Goal: Task Accomplishment & Management: Use online tool/utility

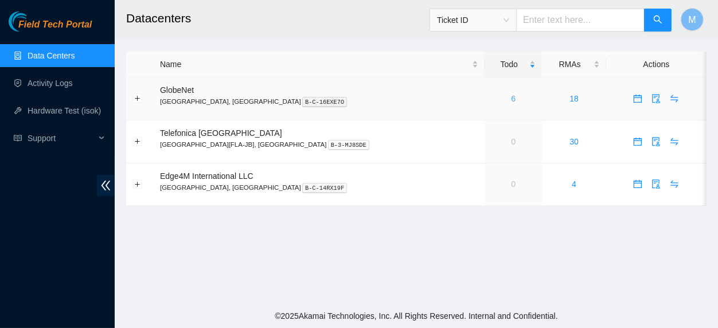
click at [511, 97] on link "6" at bounding box center [513, 98] width 5 height 9
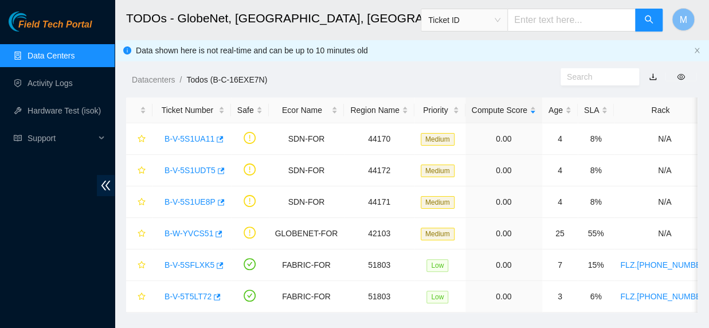
scroll to position [29, 0]
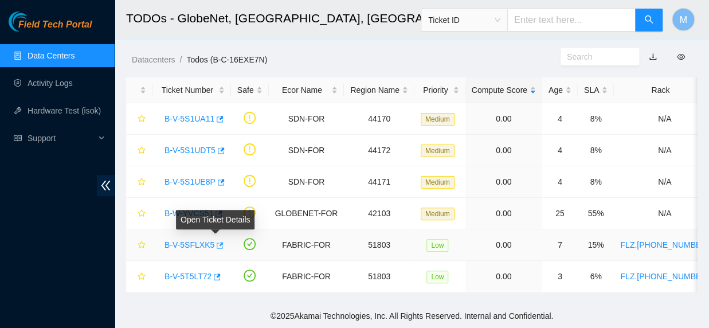
click at [217, 242] on icon "button" at bounding box center [220, 245] width 7 height 6
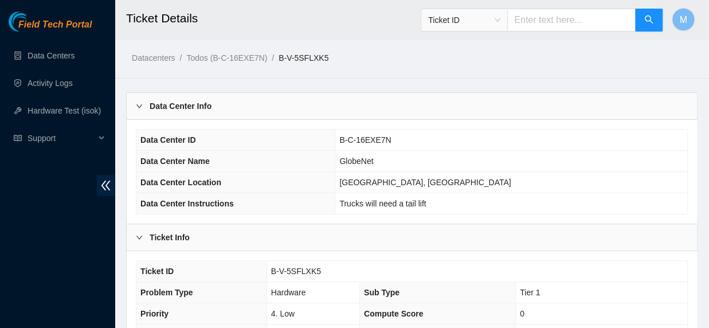
click at [136, 110] on div at bounding box center [143, 106] width 14 height 13
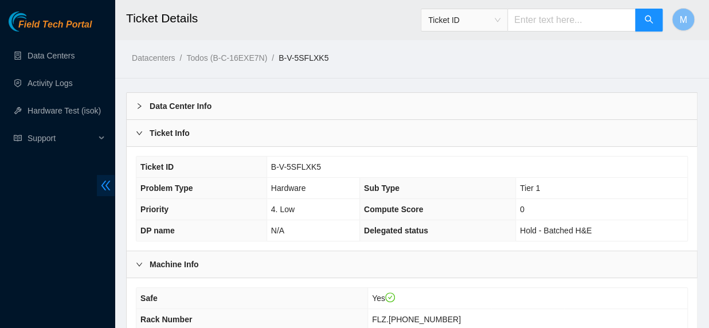
click at [101, 180] on icon "double-left" at bounding box center [106, 185] width 12 height 12
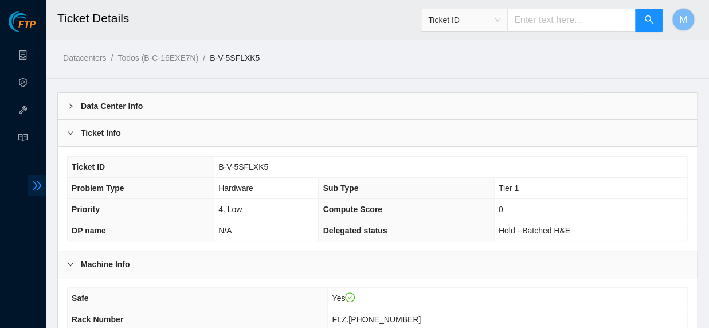
click at [33, 193] on span "double-right" at bounding box center [37, 185] width 18 height 21
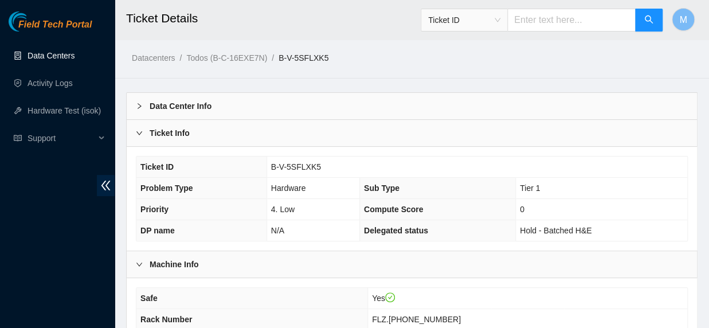
click at [56, 58] on link "Data Centers" at bounding box center [51, 55] width 47 height 9
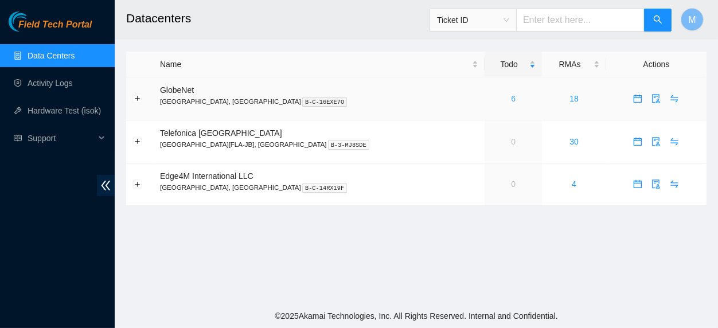
click at [511, 100] on link "6" at bounding box center [513, 98] width 5 height 9
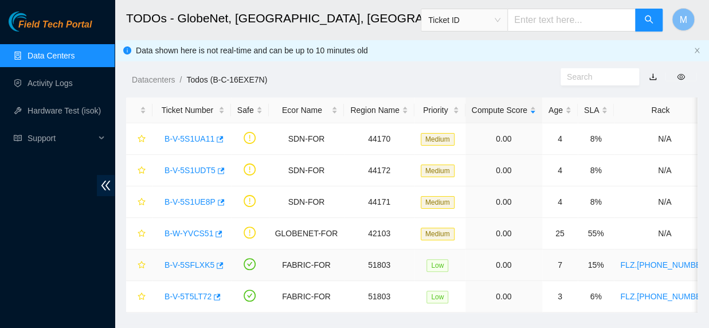
click at [627, 262] on link "FLZ.[PHONE_NUMBER]" at bounding box center [664, 264] width 89 height 9
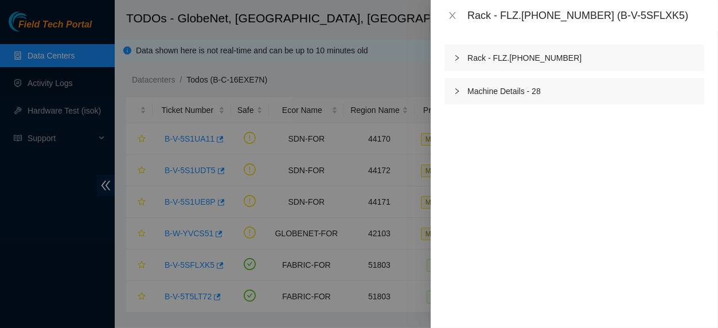
click at [458, 58] on icon "right" at bounding box center [456, 58] width 3 height 6
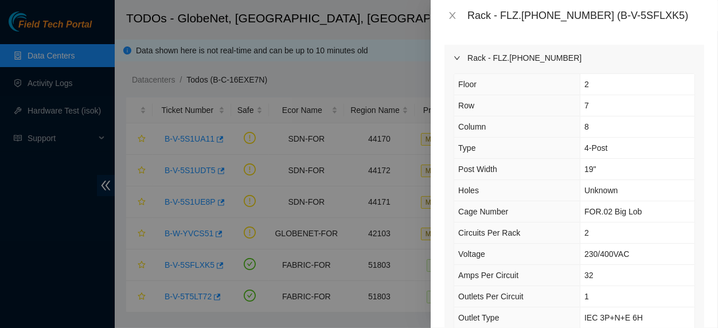
click at [458, 58] on icon "right" at bounding box center [457, 57] width 6 height 3
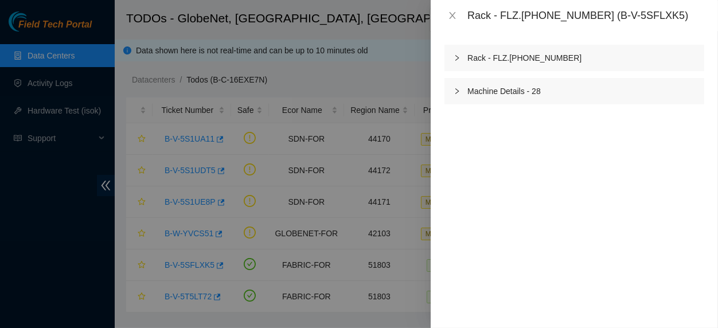
click at [455, 91] on icon "right" at bounding box center [457, 91] width 7 height 7
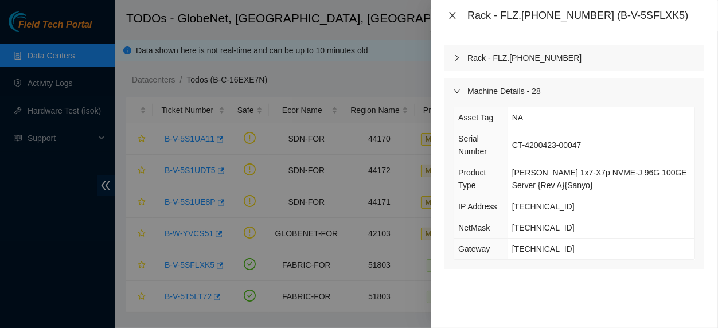
click at [454, 15] on icon "close" at bounding box center [452, 15] width 9 height 9
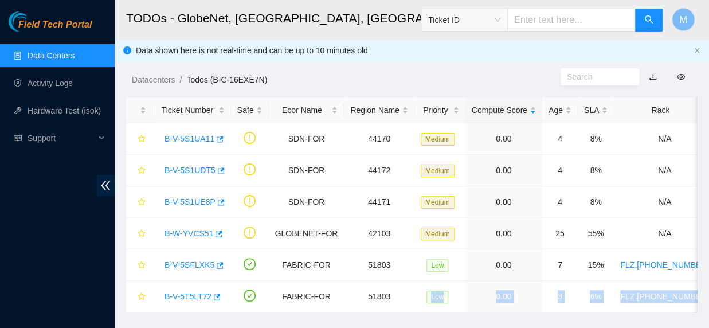
drag, startPoint x: 408, startPoint y: 322, endPoint x: 482, endPoint y: 318, distance: 74.6
click at [482, 318] on main "TODOs - GlobeNet, [GEOGRAPHIC_DATA], [GEOGRAPHIC_DATA] Ticket ID M Data shown h…" at bounding box center [412, 162] width 595 height 324
click at [195, 265] on link "B-V-5SFLXK5" at bounding box center [190, 264] width 50 height 9
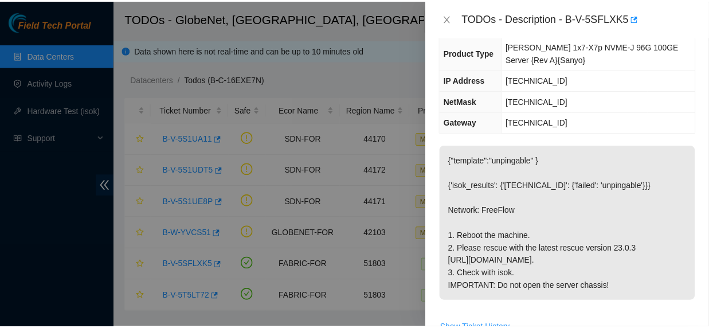
scroll to position [126, 0]
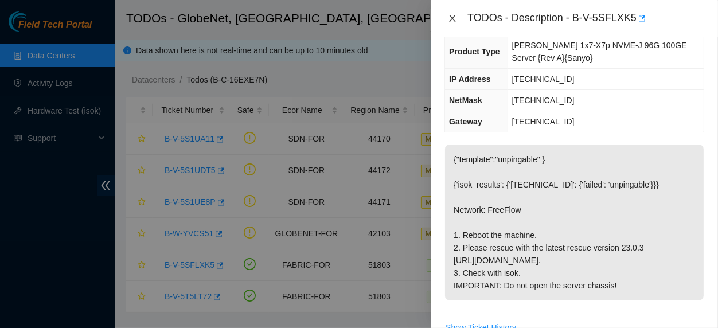
click at [452, 18] on icon "close" at bounding box center [453, 18] width 6 height 7
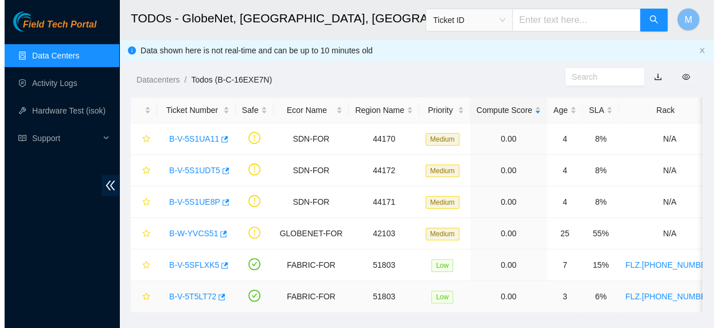
scroll to position [145, 0]
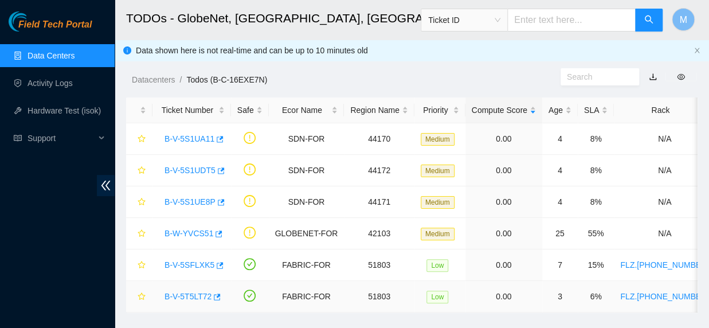
click at [199, 296] on link "B-V-5T5LT72" at bounding box center [188, 296] width 47 height 9
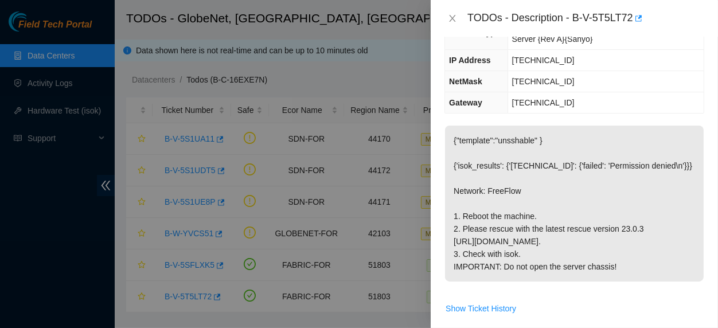
click at [198, 165] on div at bounding box center [359, 164] width 718 height 328
click at [450, 22] on icon "close" at bounding box center [452, 18] width 9 height 9
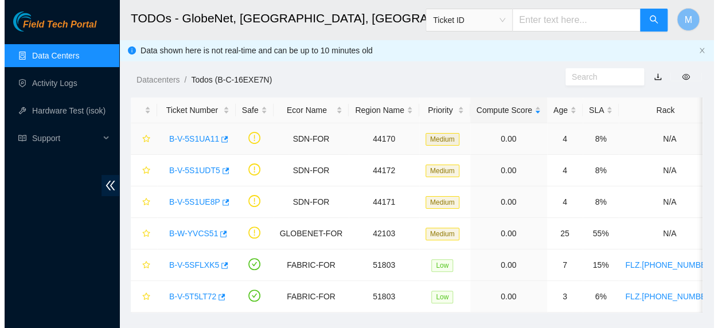
scroll to position [170, 0]
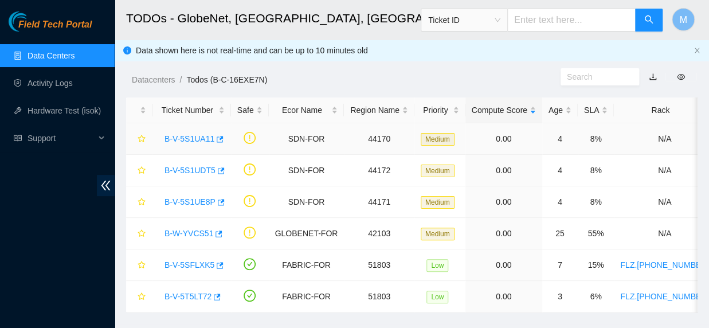
click at [201, 140] on link "B-V-5S1UA11" at bounding box center [190, 138] width 50 height 9
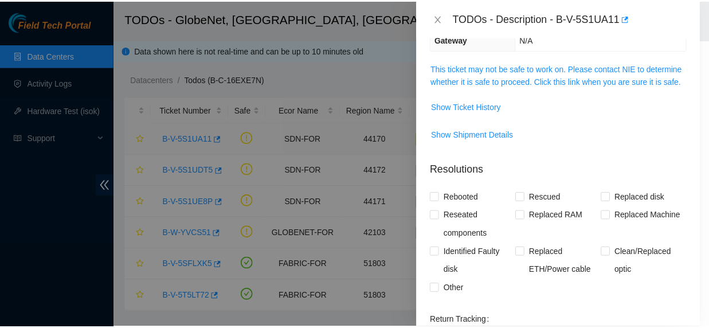
scroll to position [132, 0]
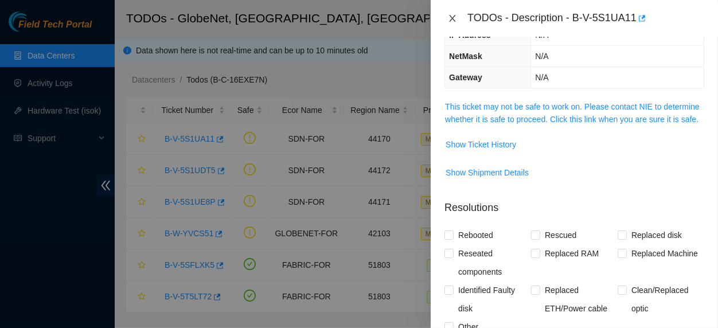
click at [449, 19] on icon "close" at bounding box center [452, 18] width 9 height 9
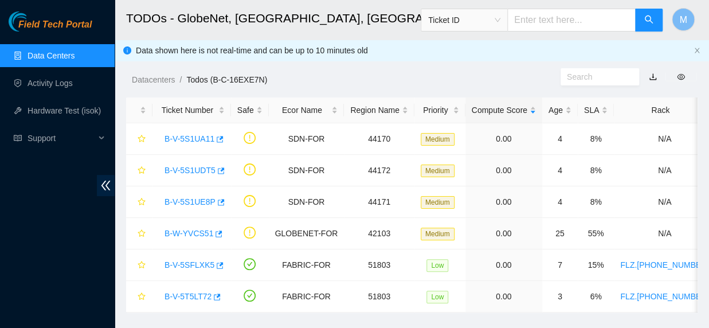
scroll to position [170, 0]
click at [186, 139] on link "B-V-5S1UA11" at bounding box center [190, 138] width 50 height 9
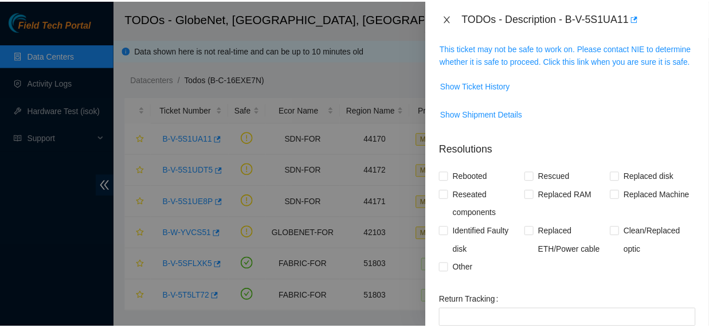
scroll to position [174, 0]
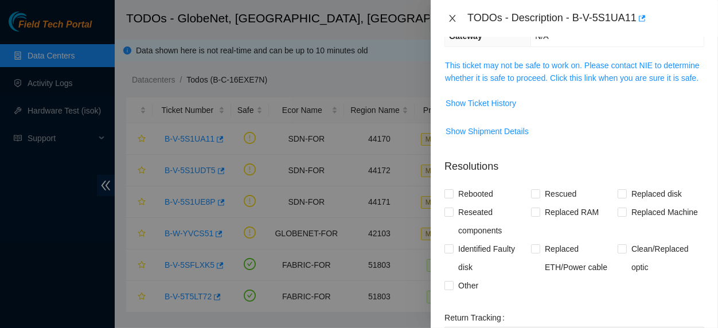
click at [451, 18] on icon "close" at bounding box center [452, 18] width 9 height 9
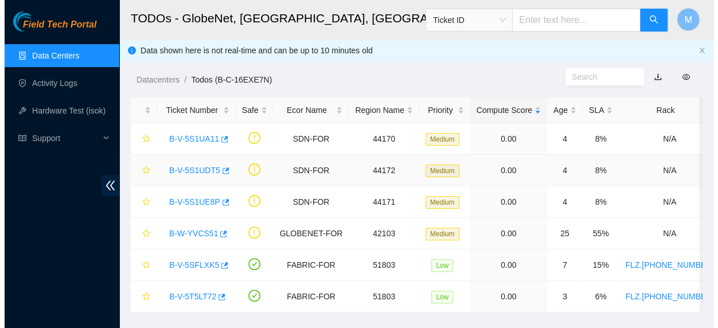
scroll to position [212, 0]
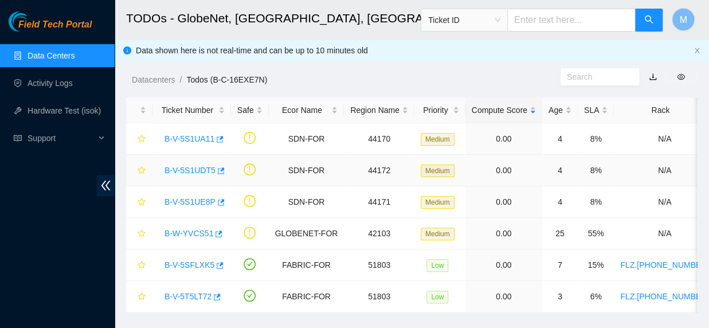
click at [197, 170] on link "B-V-5S1UDT5" at bounding box center [190, 170] width 51 height 9
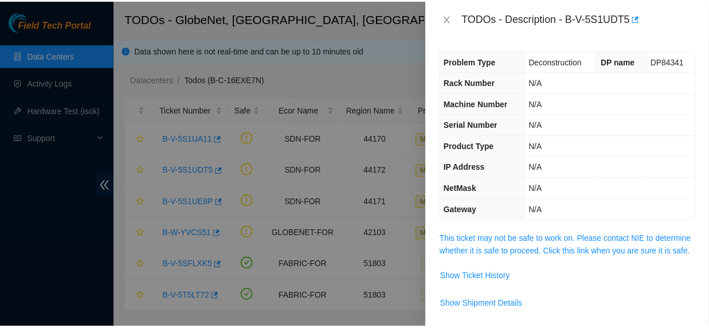
scroll to position [0, 0]
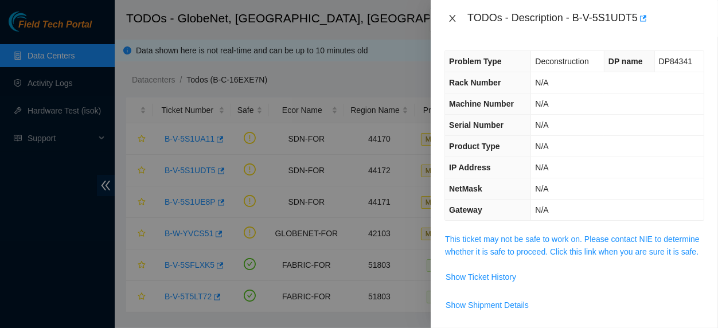
click at [449, 19] on icon "close" at bounding box center [452, 18] width 9 height 9
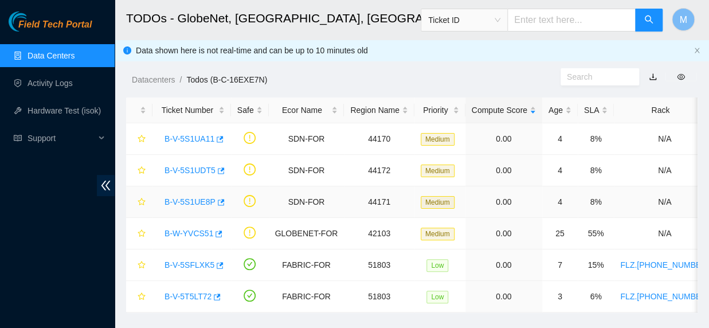
click at [185, 205] on link "B-V-5S1UE8P" at bounding box center [190, 201] width 51 height 9
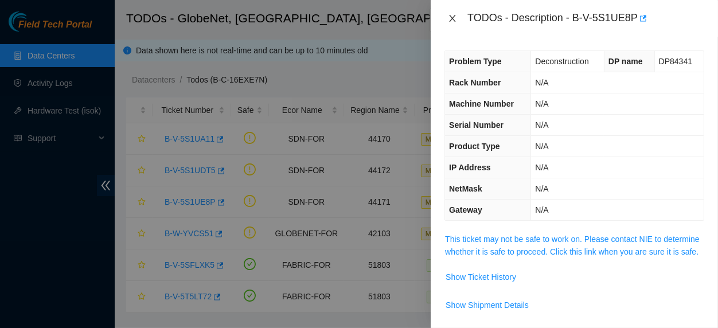
click at [454, 16] on icon "close" at bounding box center [453, 18] width 6 height 7
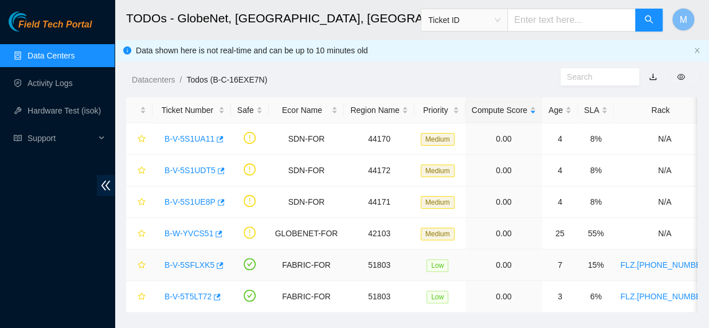
click at [197, 267] on link "B-V-5SFLXK5" at bounding box center [190, 264] width 50 height 9
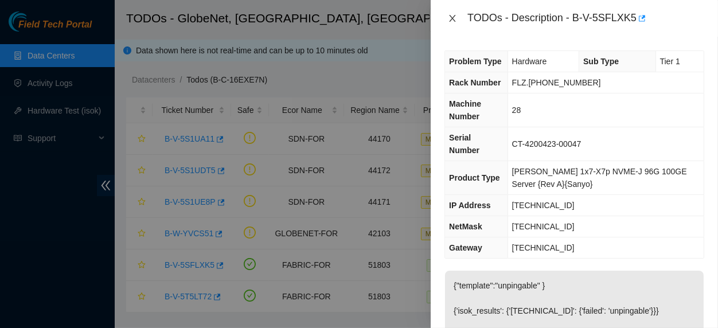
click at [452, 17] on icon "close" at bounding box center [452, 18] width 9 height 9
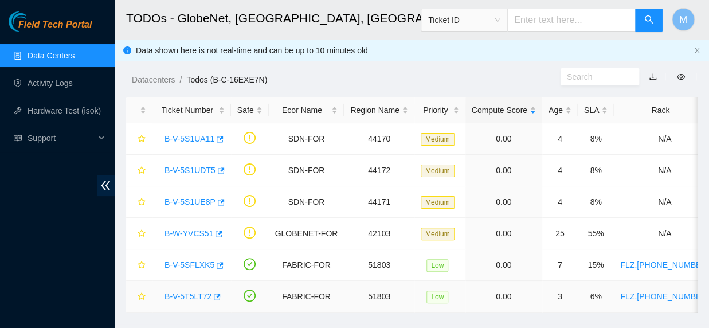
click at [193, 294] on link "B-V-5T5LT72" at bounding box center [188, 296] width 47 height 9
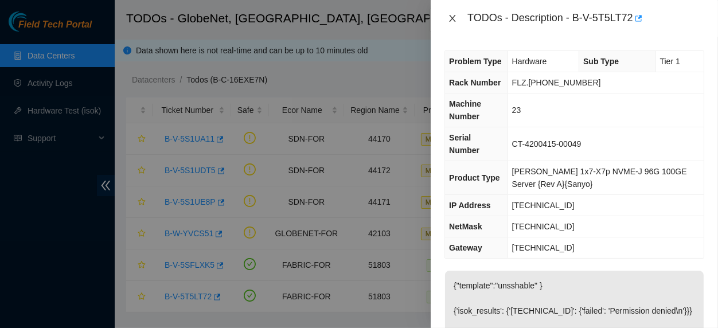
click at [450, 15] on icon "close" at bounding box center [452, 18] width 9 height 9
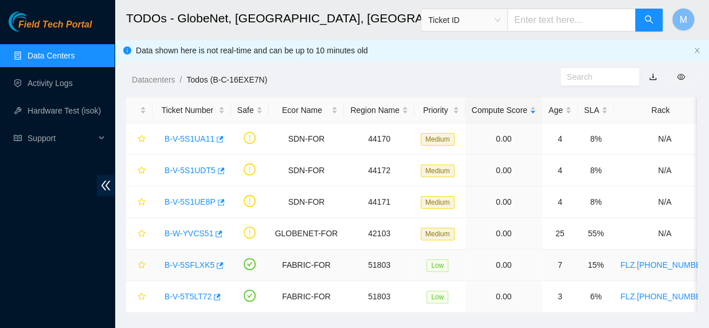
click at [187, 264] on link "B-V-5SFLXK5" at bounding box center [190, 264] width 50 height 9
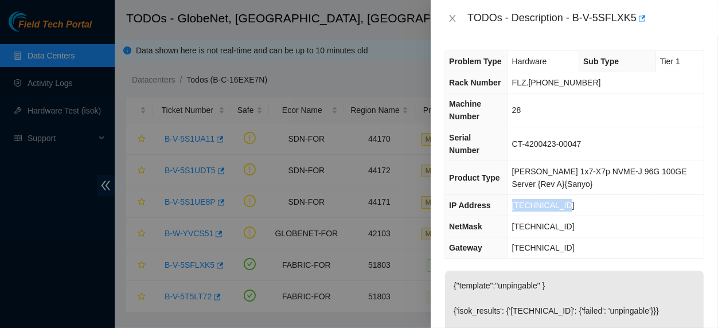
drag, startPoint x: 518, startPoint y: 194, endPoint x: 565, endPoint y: 193, distance: 47.0
click at [565, 201] on span "[TECHNICAL_ID]" at bounding box center [543, 205] width 63 height 9
copy span "[TECHNICAL_ID]"
click at [61, 211] on div at bounding box center [359, 164] width 718 height 328
click at [452, 19] on icon "close" at bounding box center [452, 18] width 9 height 9
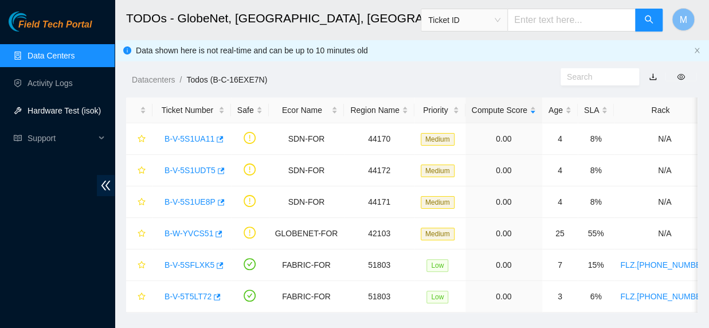
click at [92, 114] on link "Hardware Test (isok)" at bounding box center [64, 110] width 73 height 9
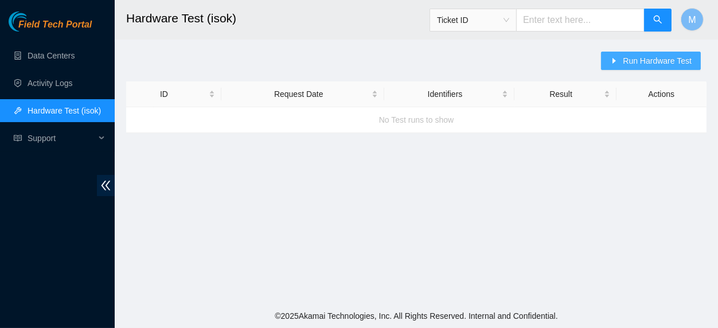
click at [616, 59] on icon "caret-right" at bounding box center [614, 61] width 8 height 8
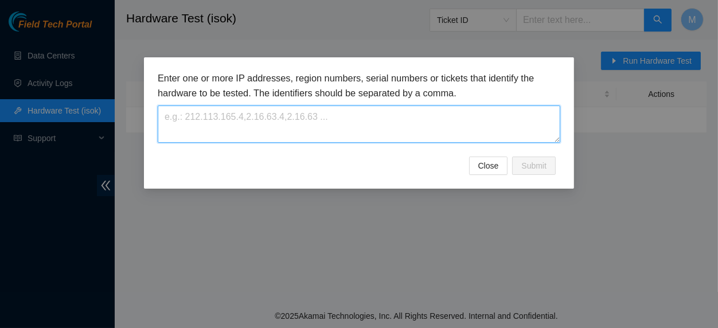
click at [295, 110] on textarea at bounding box center [359, 124] width 403 height 37
paste textarea "[TECHNICAL_ID]"
type textarea "[TECHNICAL_ID]"
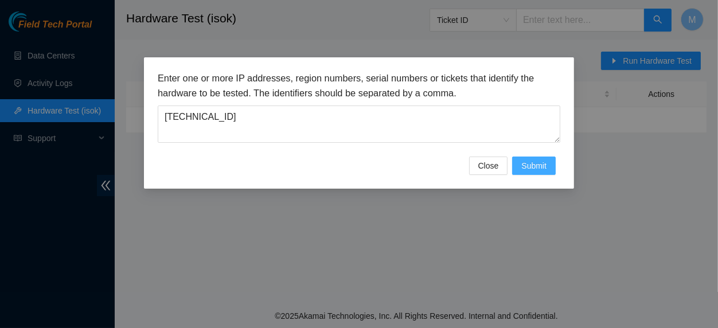
click at [548, 175] on button "Submit" at bounding box center [534, 166] width 44 height 18
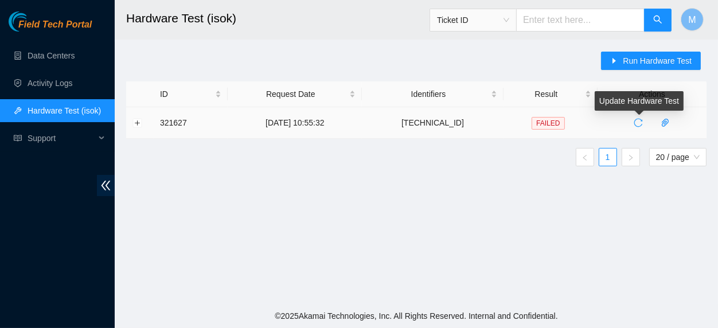
click at [637, 123] on icon "reload" at bounding box center [638, 122] width 9 height 9
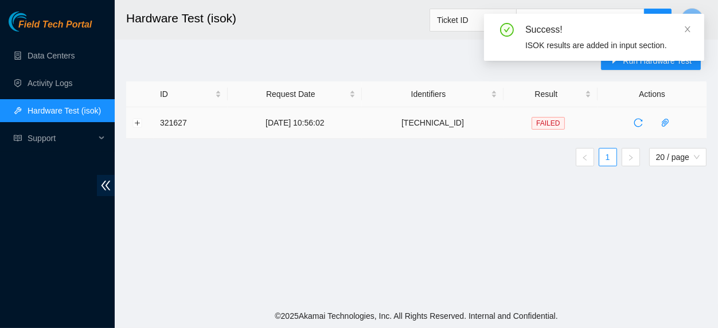
click at [526, 211] on main "Hardware Test (isok) Ticket ID M Run Hardware Test ID Request Date Identifiers …" at bounding box center [416, 152] width 603 height 304
click at [52, 53] on link "Data Centers" at bounding box center [51, 55] width 47 height 9
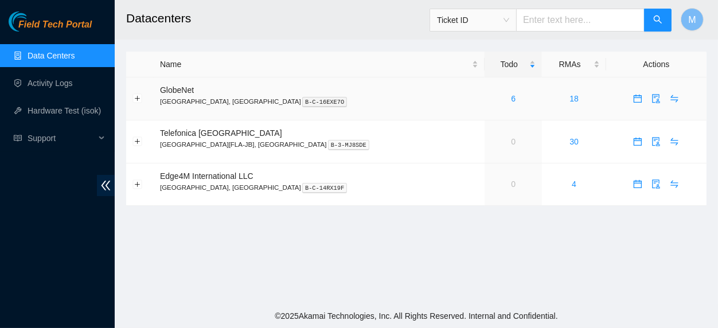
click at [491, 98] on div "6" at bounding box center [513, 98] width 45 height 13
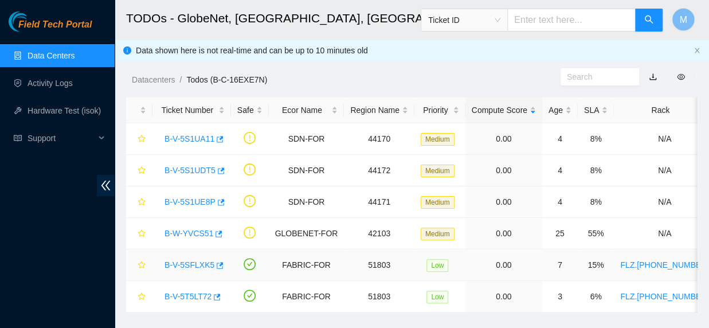
click at [203, 266] on link "B-V-5SFLXK5" at bounding box center [190, 264] width 50 height 9
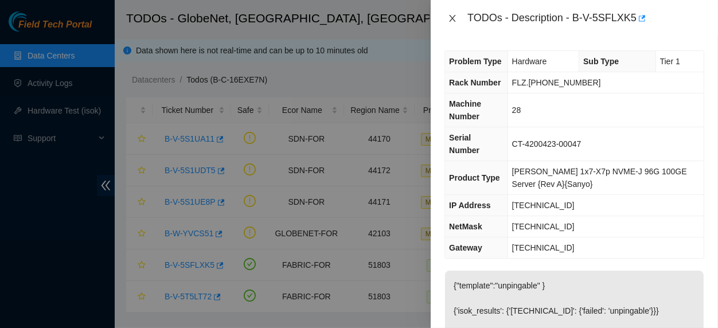
click at [452, 23] on icon "close" at bounding box center [452, 18] width 9 height 9
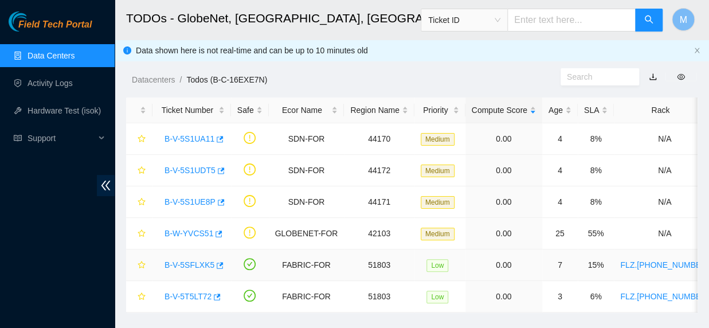
scroll to position [29, 0]
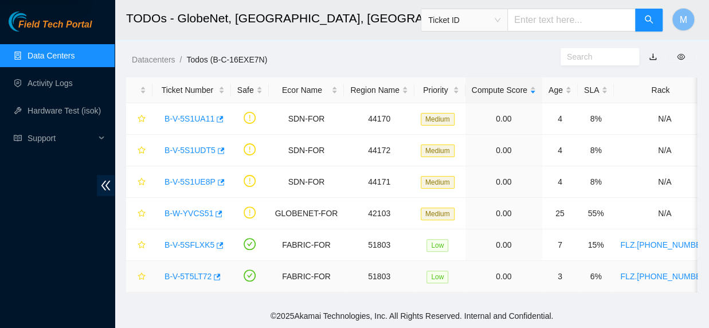
click at [194, 272] on link "B-V-5T5LT72" at bounding box center [188, 276] width 47 height 9
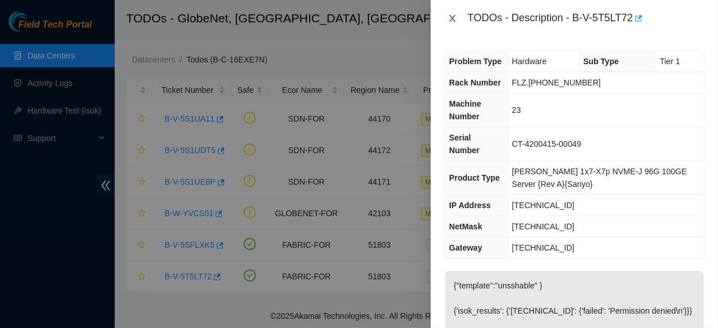
click at [455, 17] on icon "close" at bounding box center [452, 18] width 9 height 9
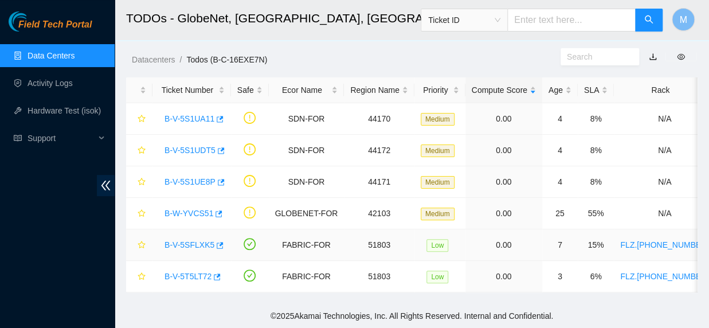
click at [197, 240] on link "B-V-5SFLXK5" at bounding box center [190, 244] width 50 height 9
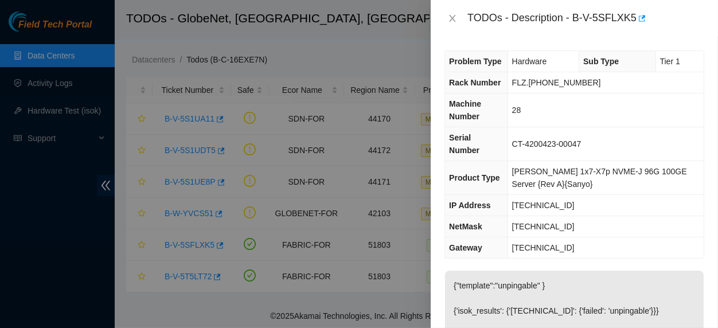
click at [67, 204] on div at bounding box center [359, 164] width 718 height 328
drag, startPoint x: 443, startPoint y: 12, endPoint x: 447, endPoint y: 17, distance: 6.1
click at [448, 17] on icon "close" at bounding box center [452, 18] width 9 height 9
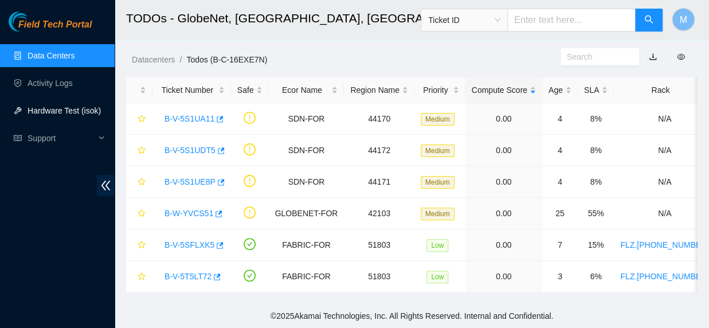
click at [85, 107] on link "Hardware Test (isok)" at bounding box center [64, 110] width 73 height 9
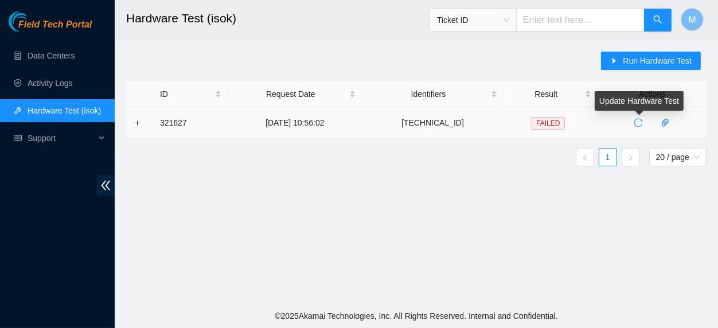
click at [630, 124] on span "reload" at bounding box center [638, 122] width 17 height 9
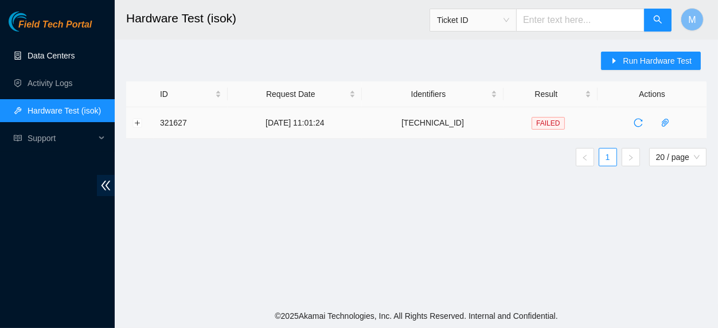
click at [57, 54] on link "Data Centers" at bounding box center [51, 55] width 47 height 9
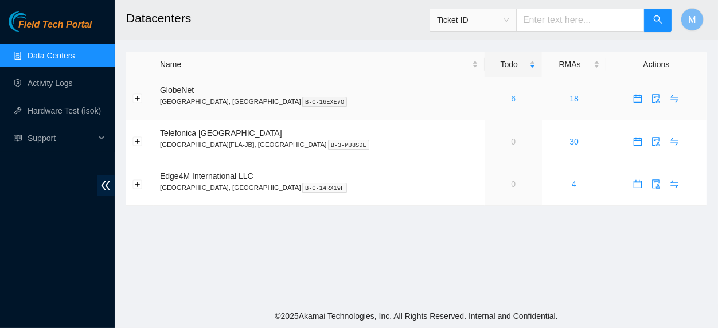
click at [511, 99] on link "6" at bounding box center [513, 98] width 5 height 9
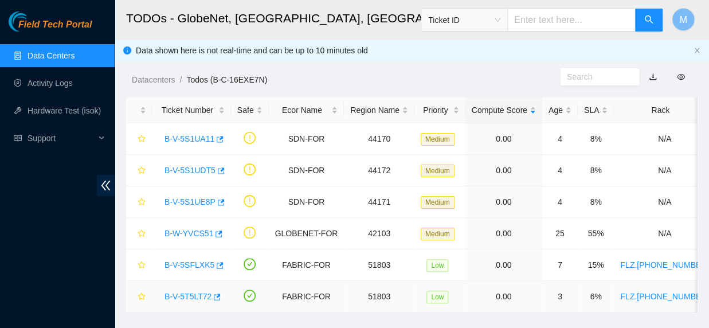
click at [194, 294] on link "B-V-5T5LT72" at bounding box center [188, 296] width 47 height 9
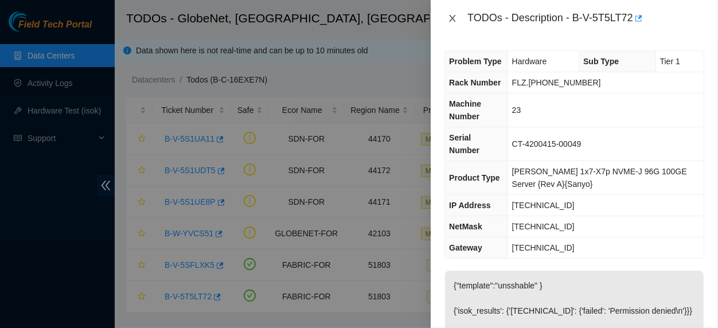
click at [455, 17] on icon "close" at bounding box center [452, 18] width 9 height 9
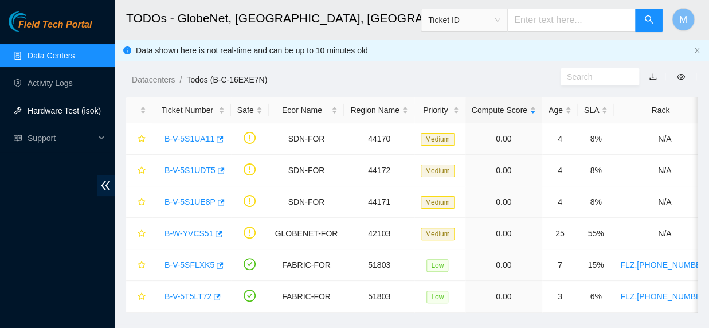
click at [72, 113] on link "Hardware Test (isok)" at bounding box center [64, 110] width 73 height 9
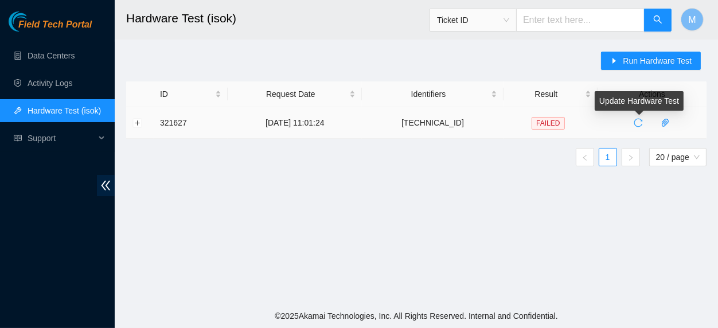
click at [638, 124] on icon "reload" at bounding box center [638, 122] width 9 height 9
click at [485, 184] on main "Hardware Test (isok) Ticket ID M Run Hardware Test ID Request Date Identifiers …" at bounding box center [416, 152] width 603 height 304
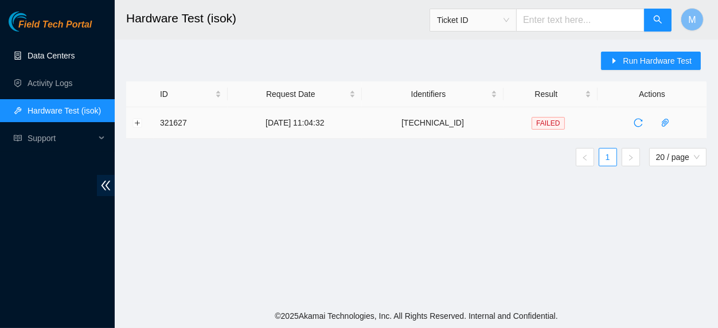
click at [60, 60] on link "Data Centers" at bounding box center [51, 55] width 47 height 9
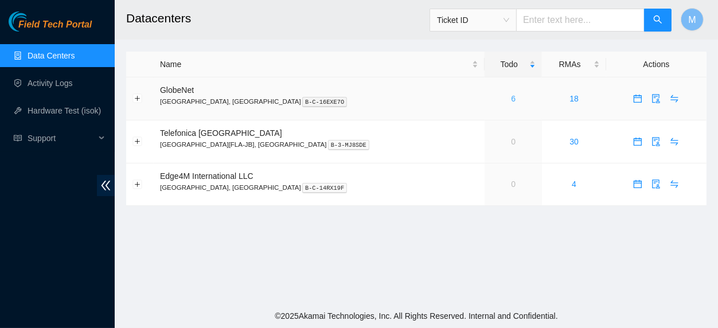
click at [511, 97] on link "6" at bounding box center [513, 98] width 5 height 9
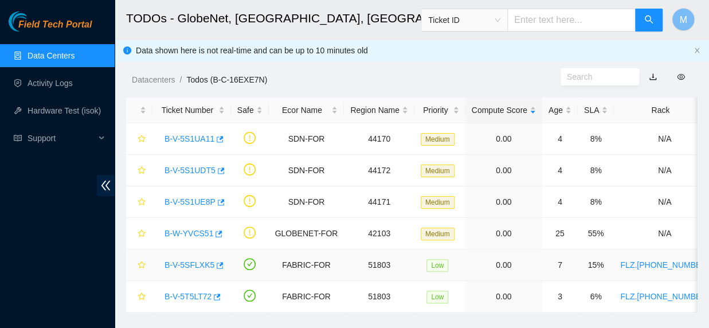
click at [196, 264] on link "B-V-5SFLXK5" at bounding box center [190, 264] width 50 height 9
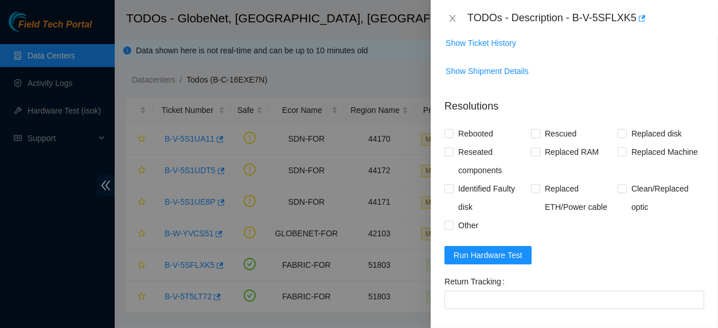
scroll to position [442, 0]
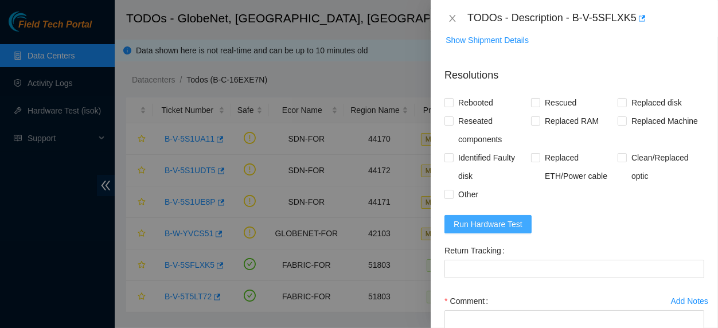
click at [513, 229] on button "Run Hardware Test" at bounding box center [487, 224] width 87 height 18
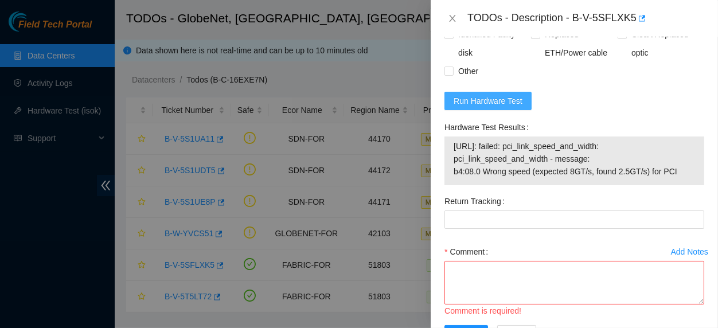
scroll to position [568, 0]
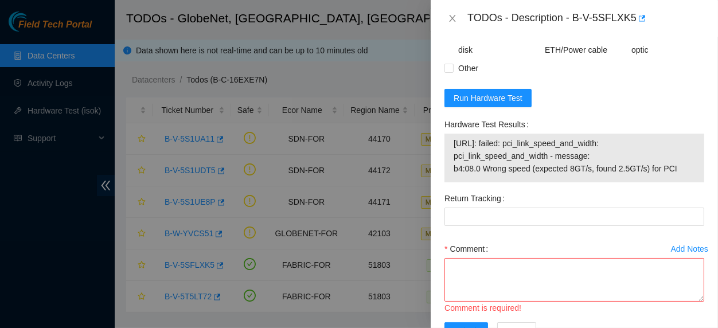
drag, startPoint x: 674, startPoint y: 182, endPoint x: 438, endPoint y: 153, distance: 237.4
click at [438, 153] on div "Problem Type Hardware Sub Type Tier 1 Rack Number FLZ.02.02.19.07.08 Machine Nu…" at bounding box center [574, 182] width 287 height 291
copy span "[URL]: failed: pci_link_speed_and_width: pci_link_speed_and_width - message: b4…"
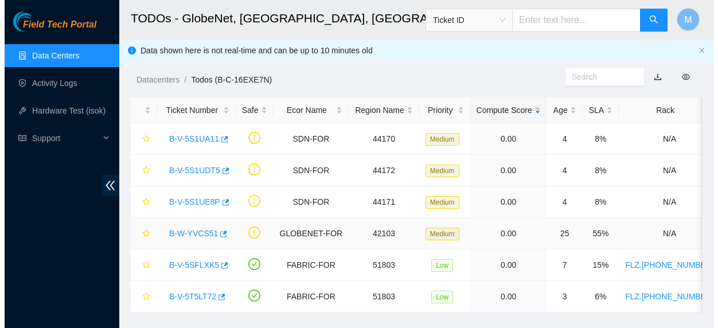
scroll to position [29, 0]
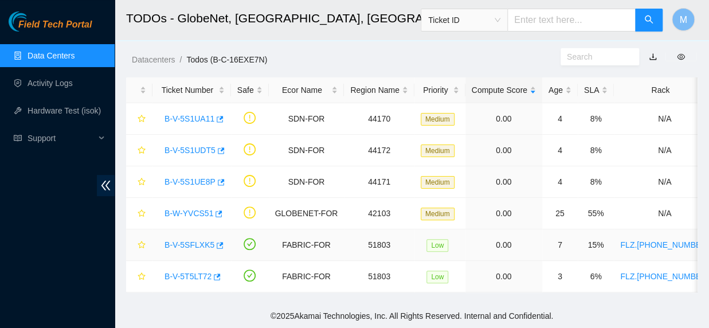
click at [194, 240] on link "B-V-5SFLXK5" at bounding box center [190, 244] width 50 height 9
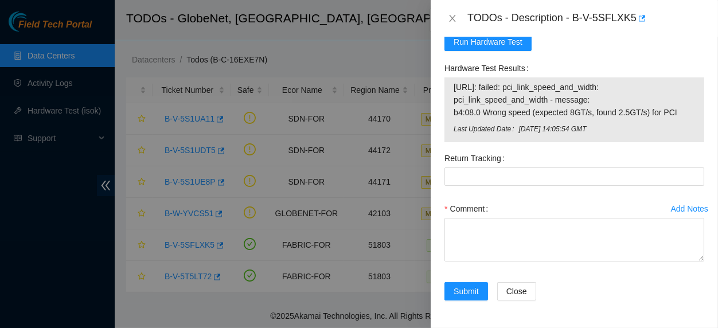
scroll to position [582, 0]
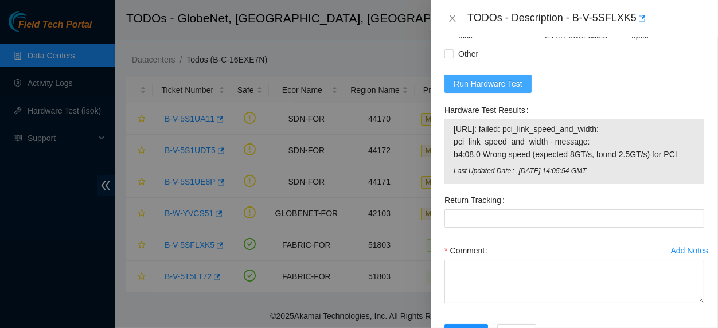
click at [467, 90] on span "Run Hardware Test" at bounding box center [488, 83] width 69 height 13
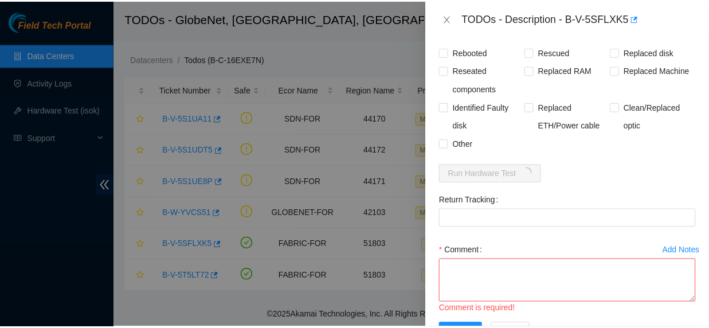
scroll to position [555, 0]
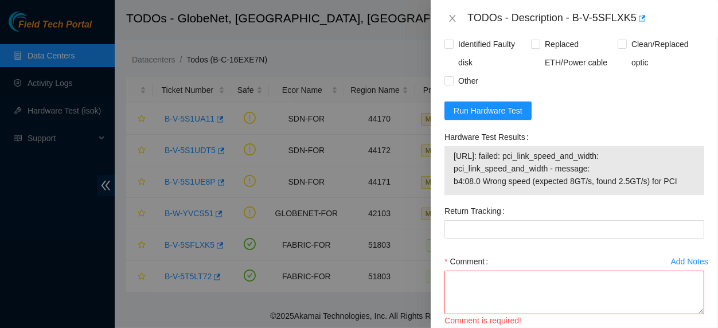
click at [196, 260] on div at bounding box center [359, 164] width 718 height 328
click at [451, 16] on icon "close" at bounding box center [452, 18] width 9 height 9
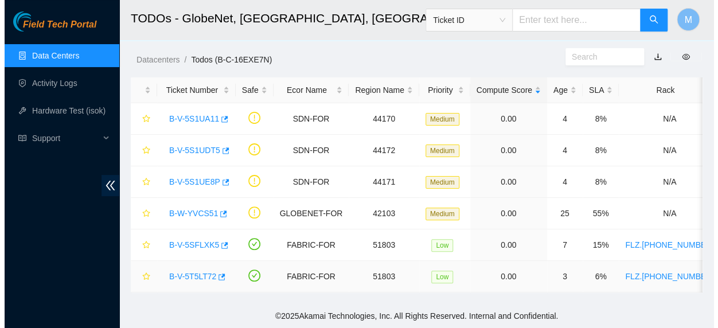
scroll to position [285, 0]
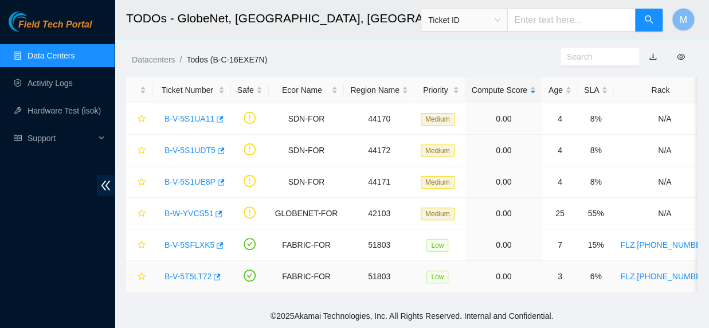
click at [188, 272] on link "B-V-5T5LT72" at bounding box center [188, 276] width 47 height 9
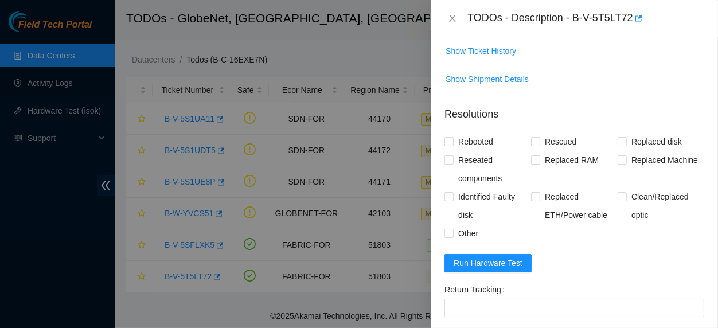
scroll to position [442, 0]
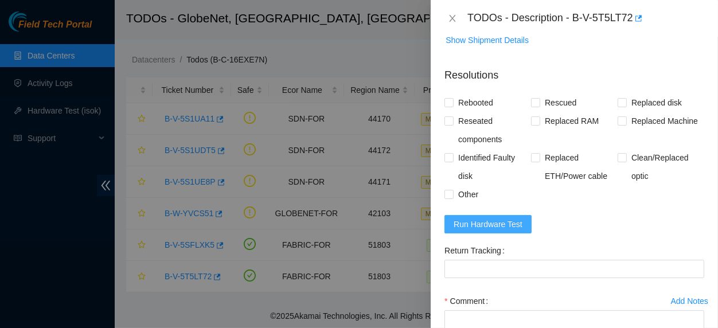
click at [503, 231] on span "Run Hardware Test" at bounding box center [488, 224] width 69 height 13
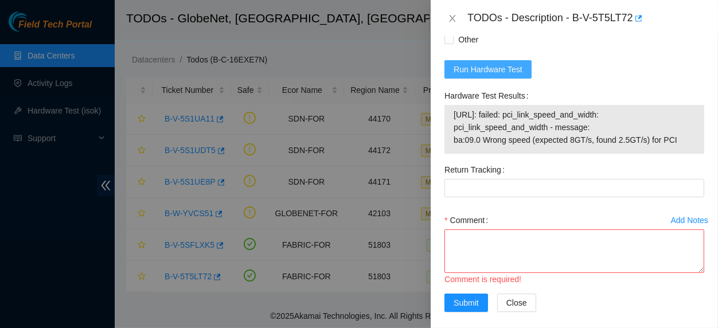
scroll to position [629, 0]
